Goal: Information Seeking & Learning: Understand process/instructions

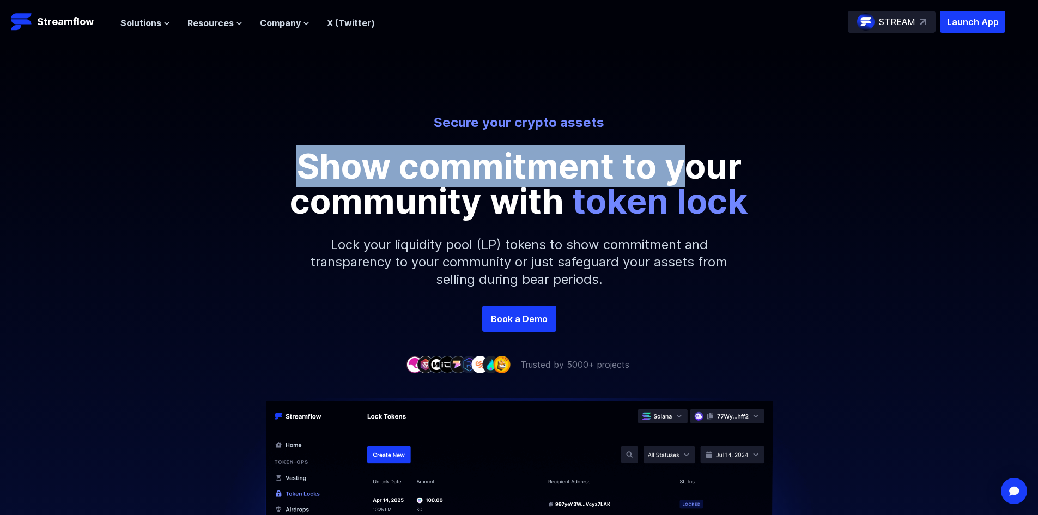
drag, startPoint x: 313, startPoint y: 159, endPoint x: 718, endPoint y: 172, distance: 405.1
click at [704, 171] on p "Show commitment to your community with token lock" at bounding box center [519, 184] width 490 height 70
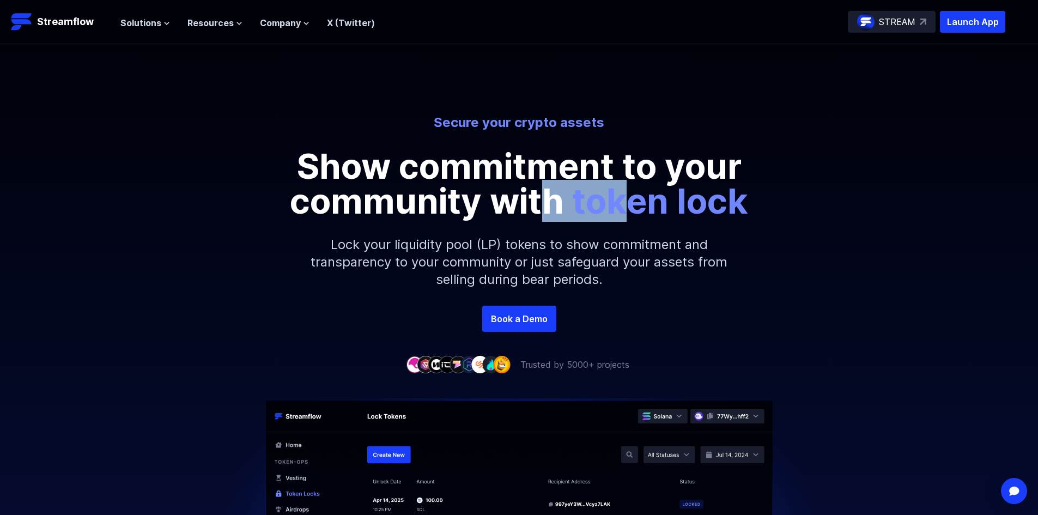
drag, startPoint x: 636, startPoint y: 202, endPoint x: 502, endPoint y: 204, distance: 134.1
click at [519, 203] on p "Show commitment to your community with token lock" at bounding box center [519, 184] width 490 height 70
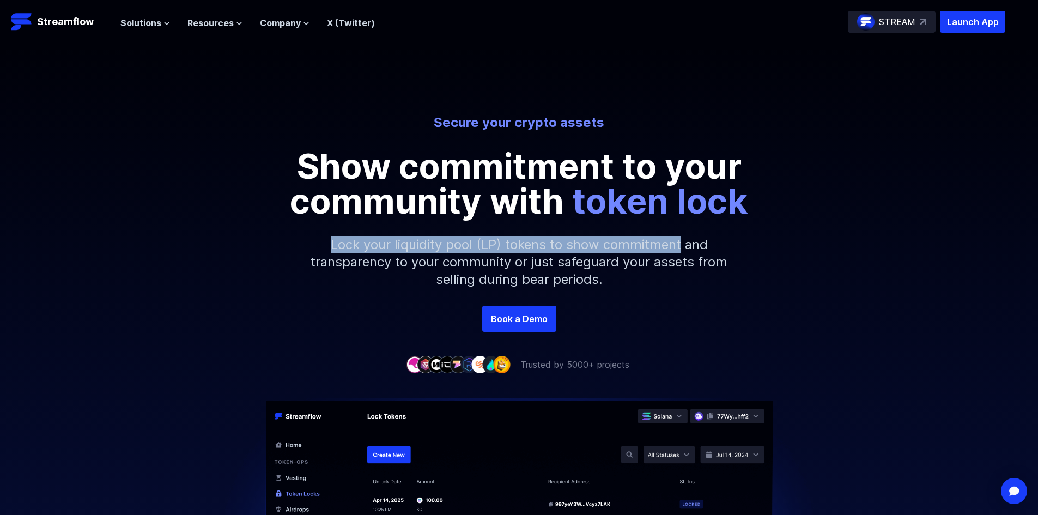
drag, startPoint x: 470, startPoint y: 247, endPoint x: 696, endPoint y: 251, distance: 226.2
click at [694, 251] on p "Lock your liquidity pool (LP) tokens to show commitment and transparency to you…" at bounding box center [519, 262] width 469 height 87
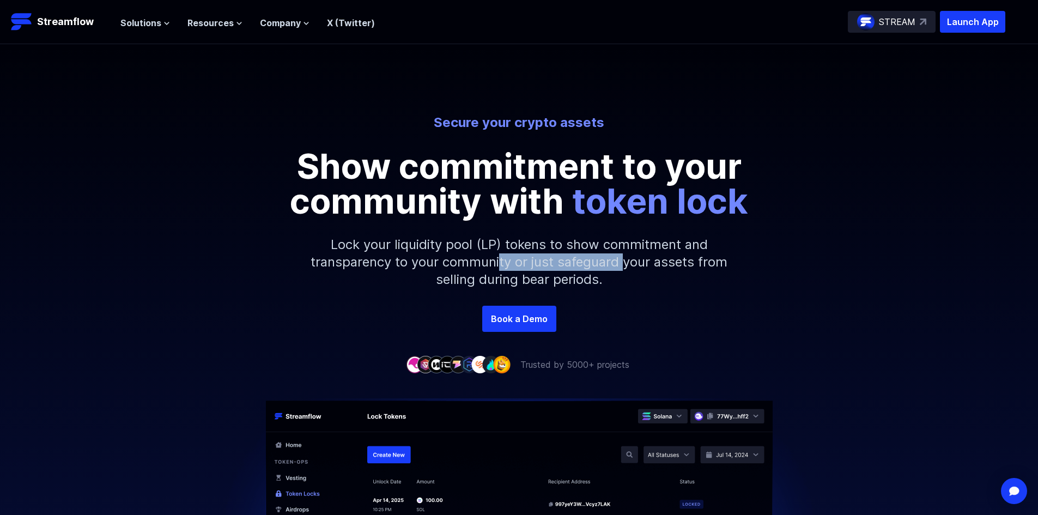
drag, startPoint x: 622, startPoint y: 262, endPoint x: 691, endPoint y: 269, distance: 69.6
click at [654, 263] on p "Lock your liquidity pool (LP) tokens to show commitment and transparency to you…" at bounding box center [519, 262] width 469 height 87
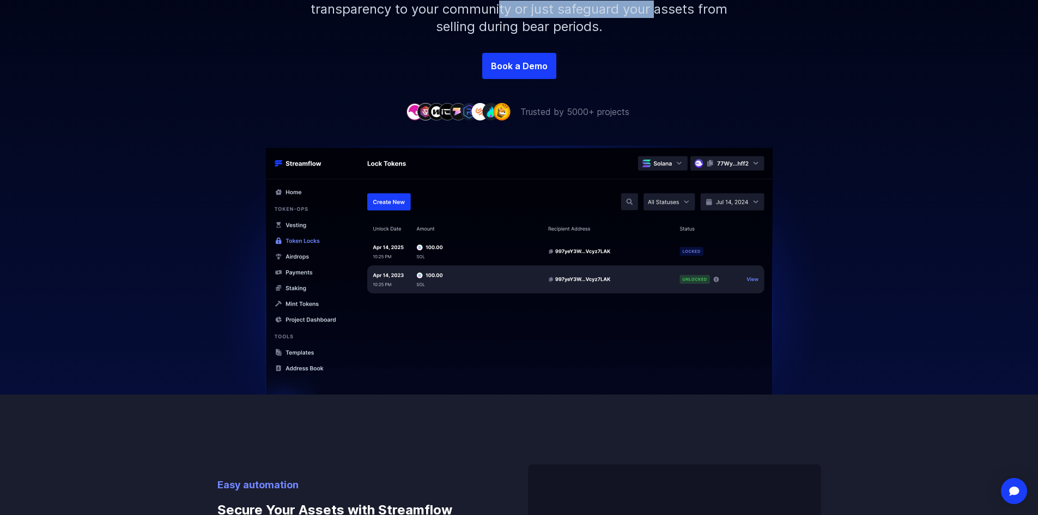
scroll to position [218, 0]
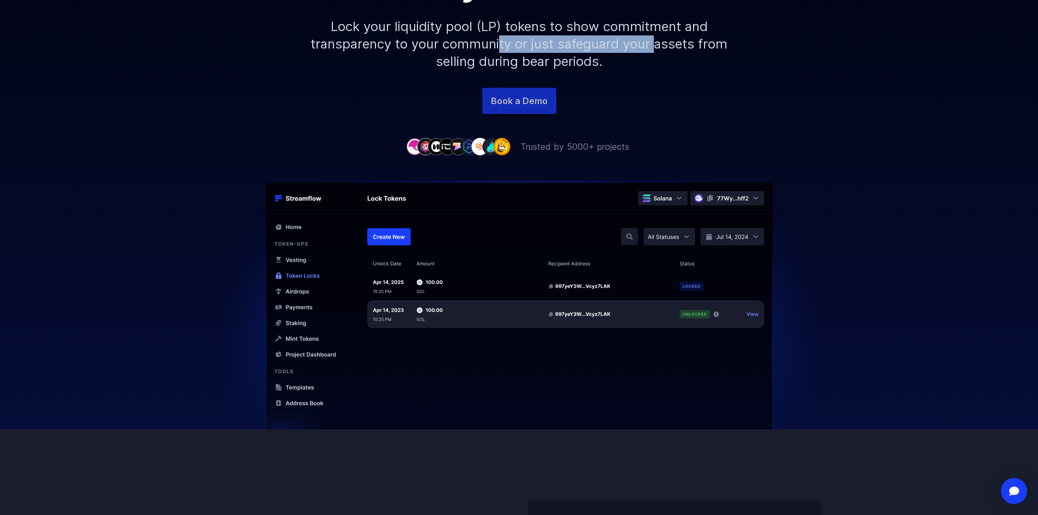
click at [483, 101] on link "Book a Demo" at bounding box center [519, 101] width 74 height 26
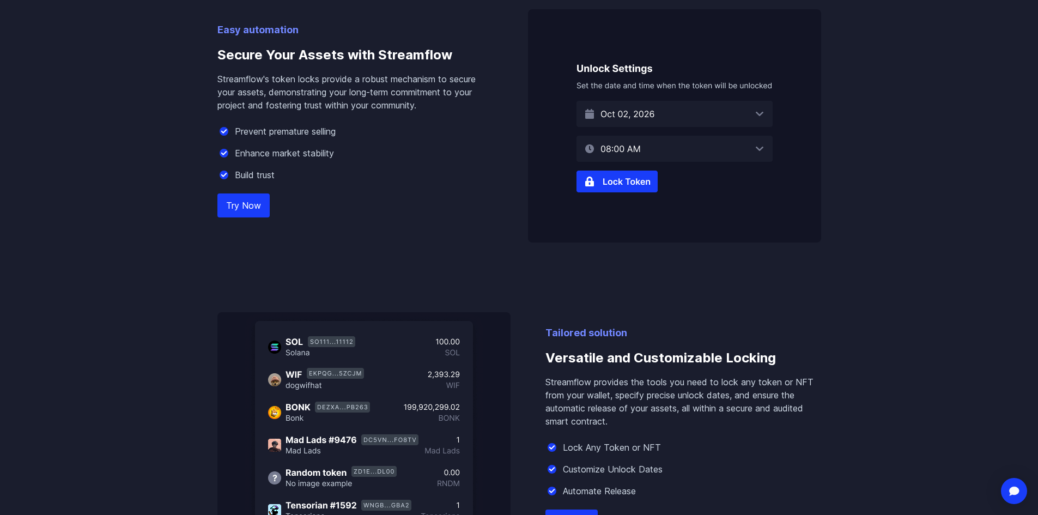
scroll to position [654, 0]
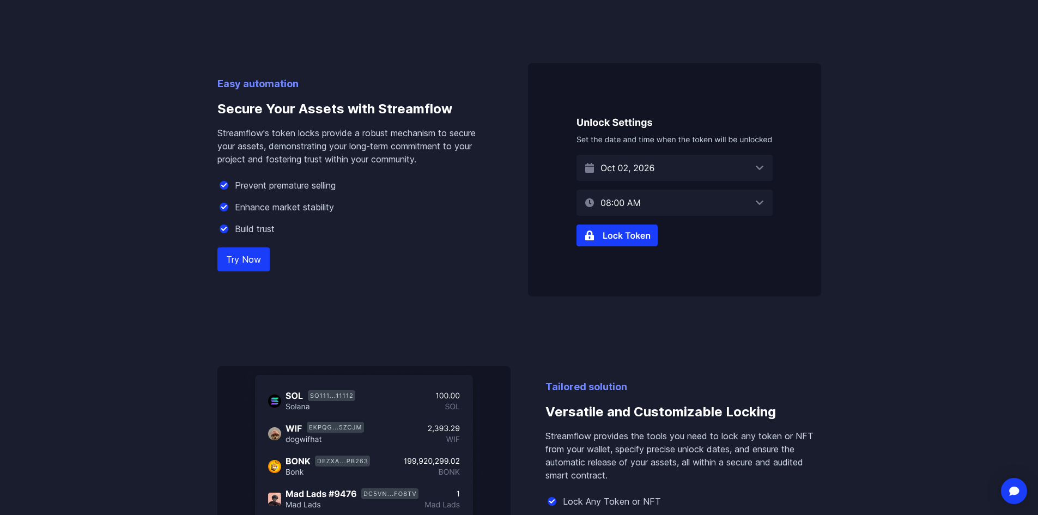
click at [663, 154] on img at bounding box center [674, 179] width 293 height 233
click at [663, 163] on img at bounding box center [674, 179] width 293 height 233
click at [755, 170] on img at bounding box center [674, 179] width 293 height 233
click at [758, 168] on img at bounding box center [674, 179] width 293 height 233
click at [656, 208] on img at bounding box center [674, 179] width 293 height 233
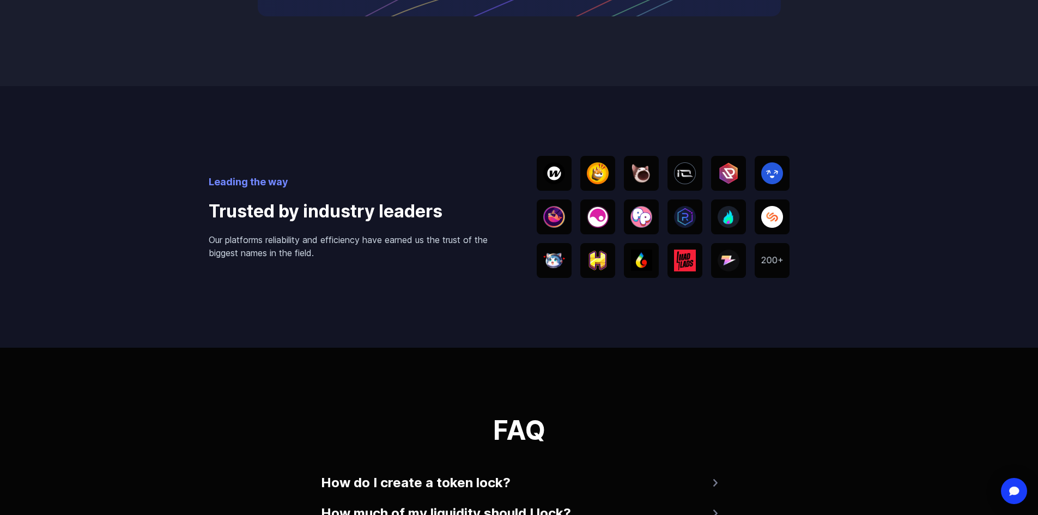
scroll to position [1965, 0]
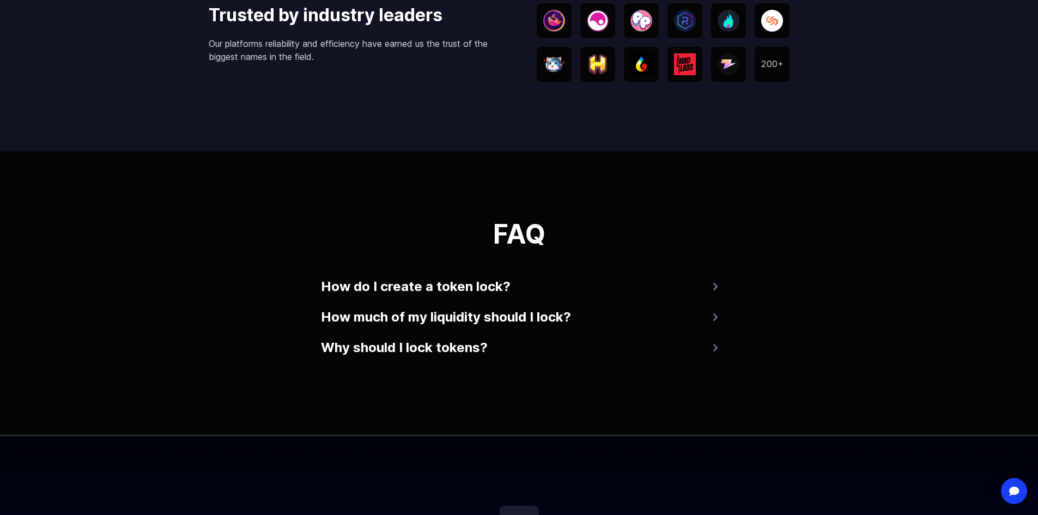
click at [717, 288] on img at bounding box center [715, 287] width 4 height 8
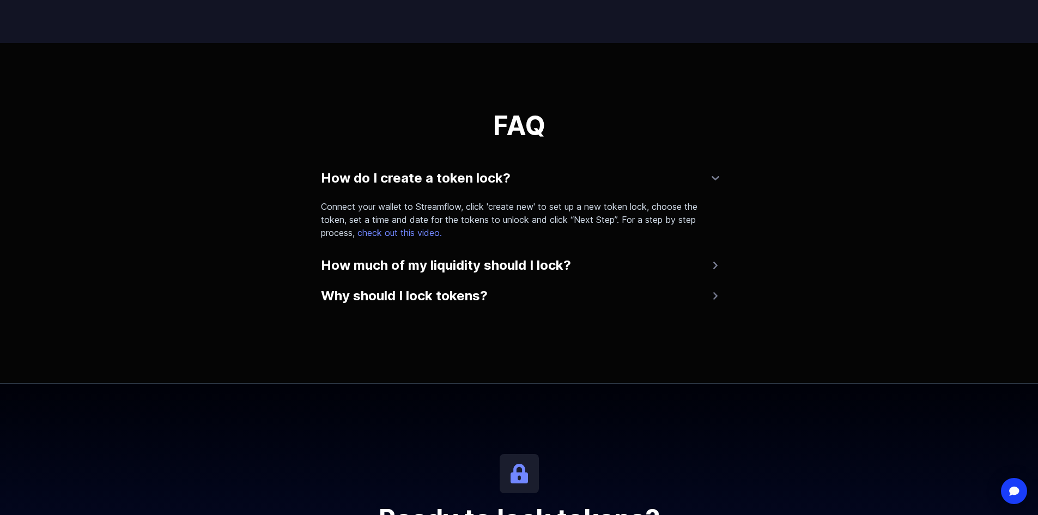
scroll to position [2074, 0]
click at [705, 266] on button "How much of my liquidity should I lock?" at bounding box center [519, 265] width 397 height 26
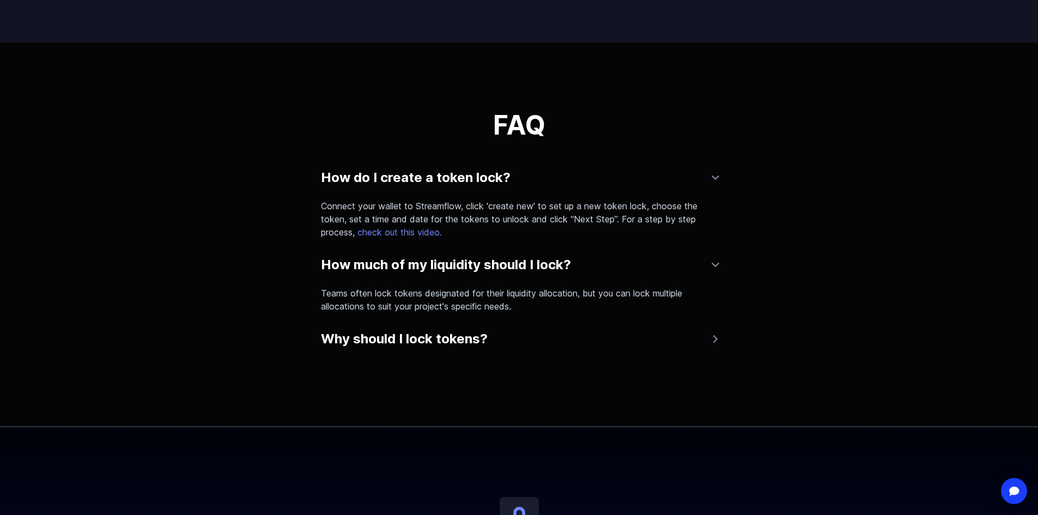
click at [435, 230] on link "check out this video." at bounding box center [398, 232] width 87 height 11
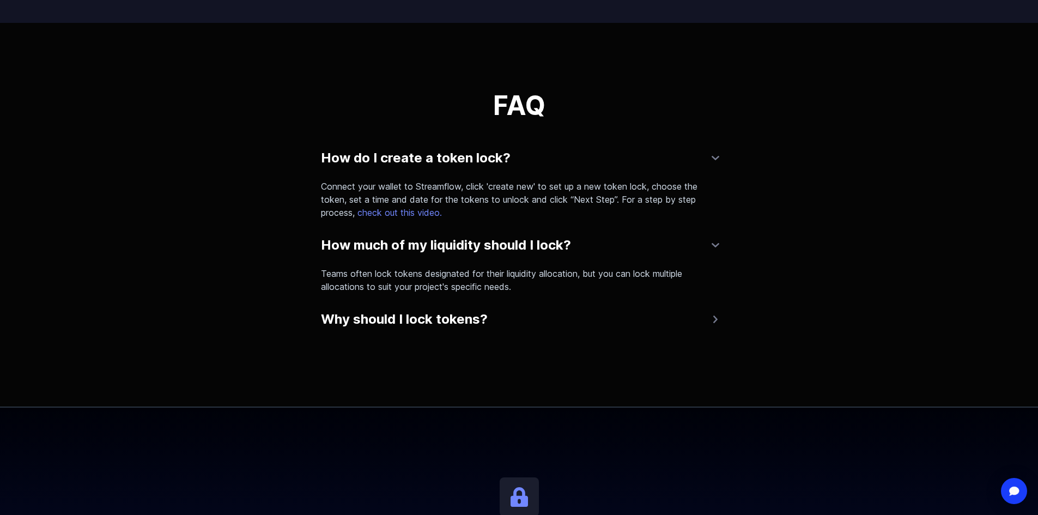
scroll to position [2128, 0]
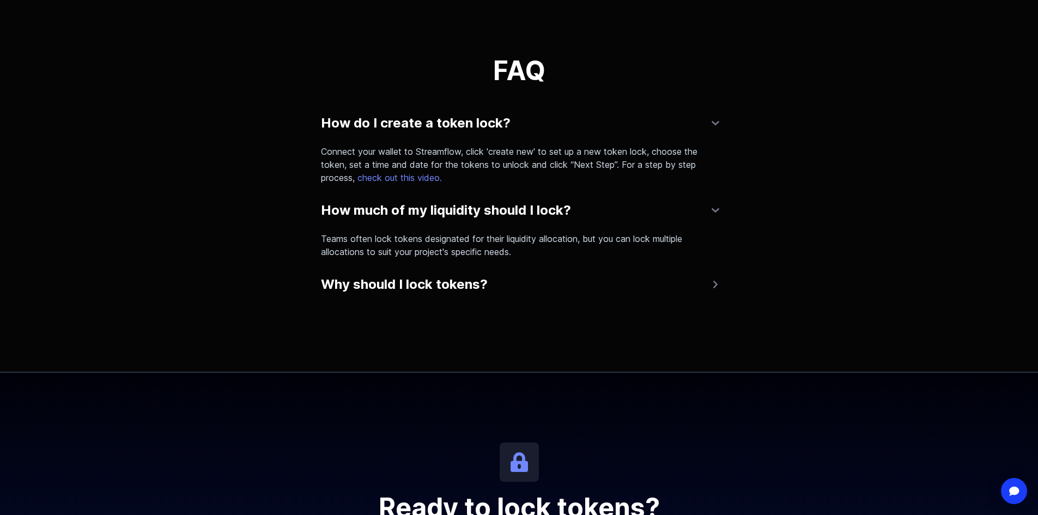
click at [703, 298] on div "FAQ How do I create a token lock? Connect your wallet to Streamflow, click 'cre…" at bounding box center [519, 180] width 1038 height 384
click at [692, 283] on button "Why should I lock tokens?" at bounding box center [519, 284] width 397 height 26
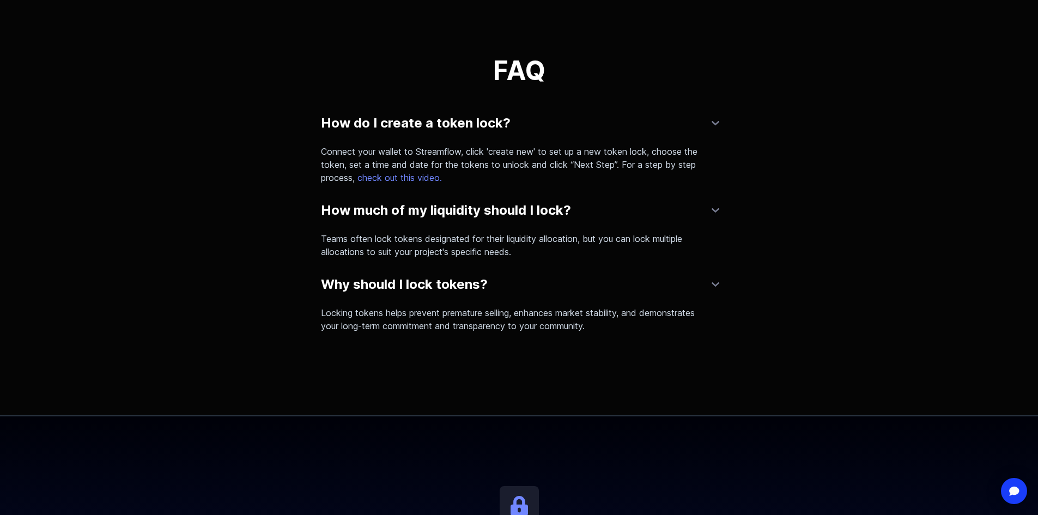
drag, startPoint x: 837, startPoint y: 322, endPoint x: 831, endPoint y: 321, distance: 6.0
click at [837, 322] on div "FAQ How do I create a token lock? Connect your wallet to Streamflow, click 'cre…" at bounding box center [519, 201] width 1038 height 427
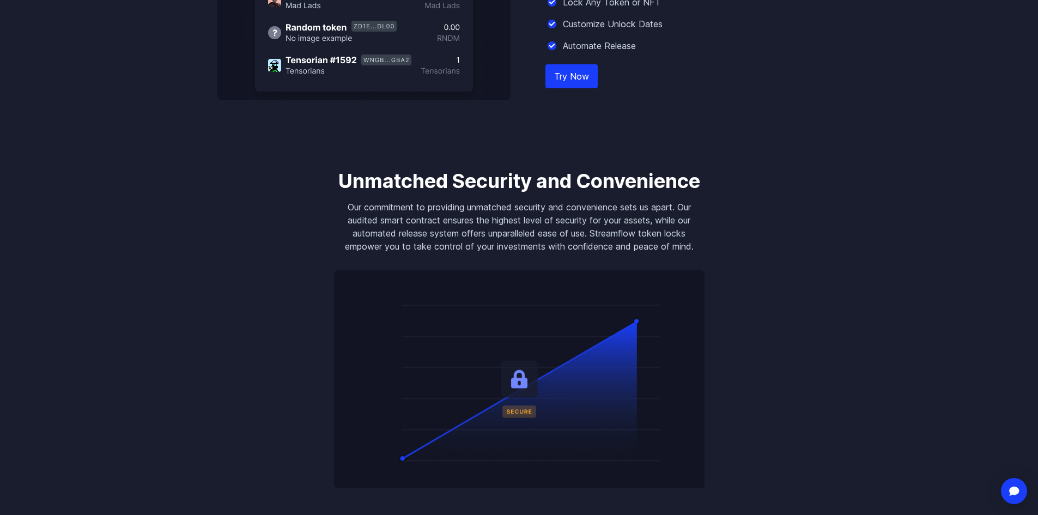
scroll to position [1148, 0]
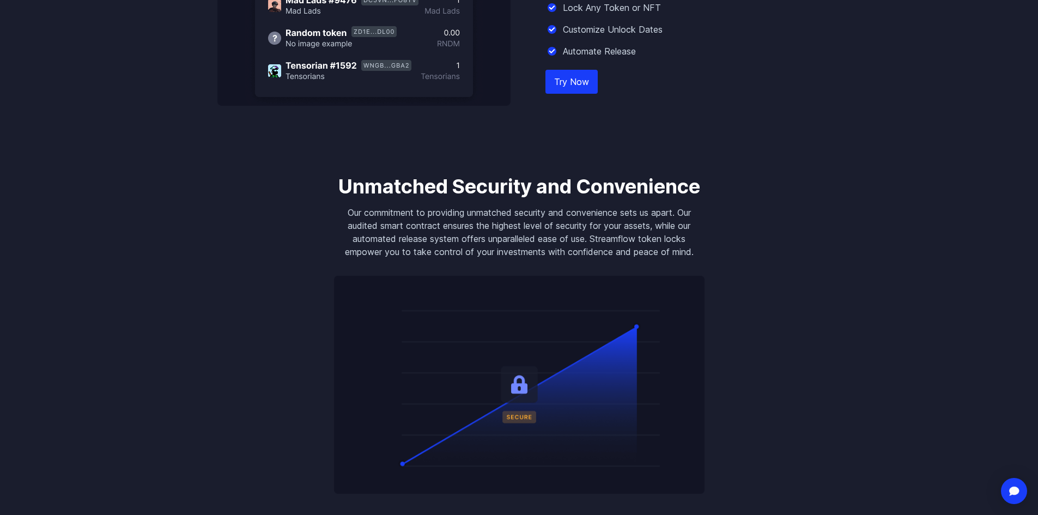
click at [792, 435] on body "Streamflow Launch App STREAM Solutions Overview Streamflow features an all-in-o…" at bounding box center [519, 436] width 1038 height 3169
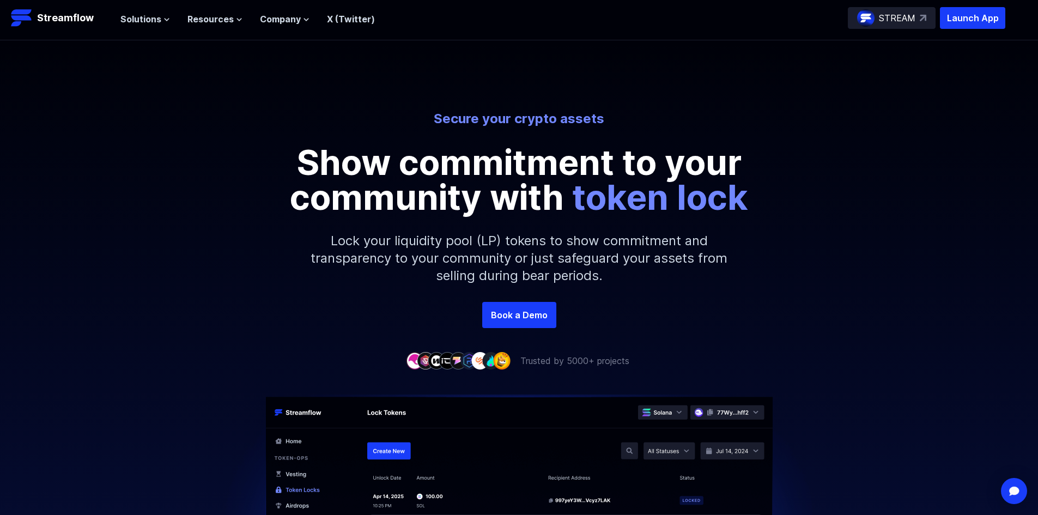
scroll to position [0, 0]
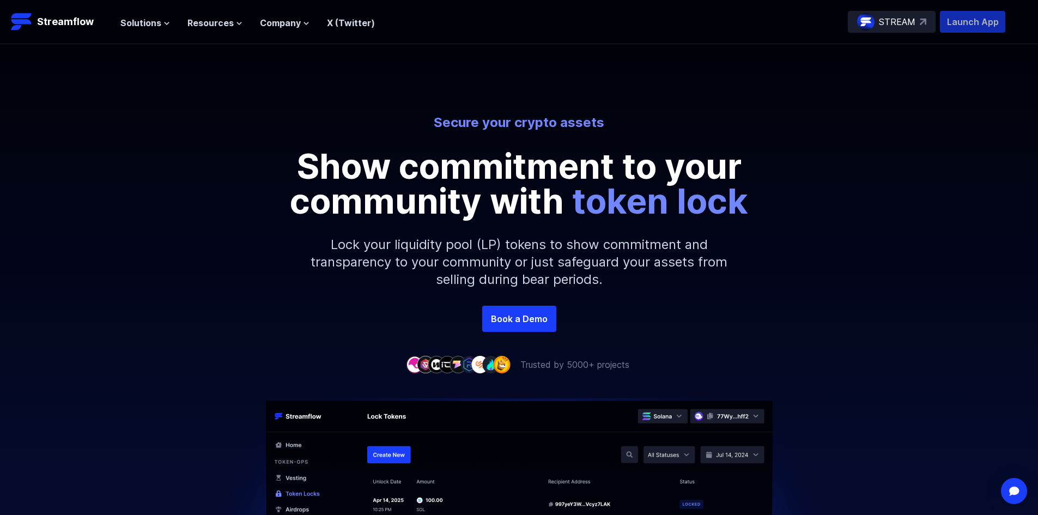
click at [961, 23] on p "Launch App" at bounding box center [972, 22] width 65 height 22
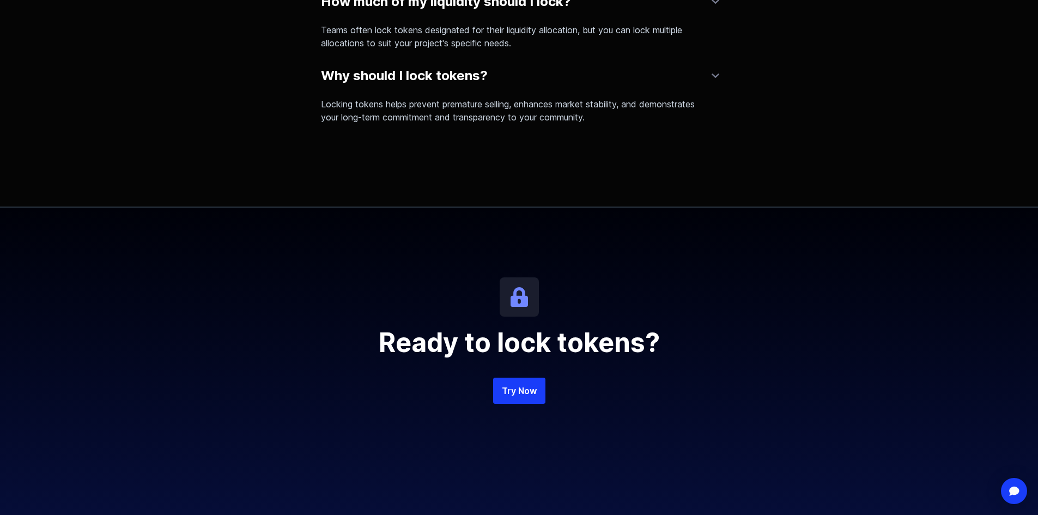
scroll to position [2343, 0]
